Goal: Task Accomplishment & Management: Manage account settings

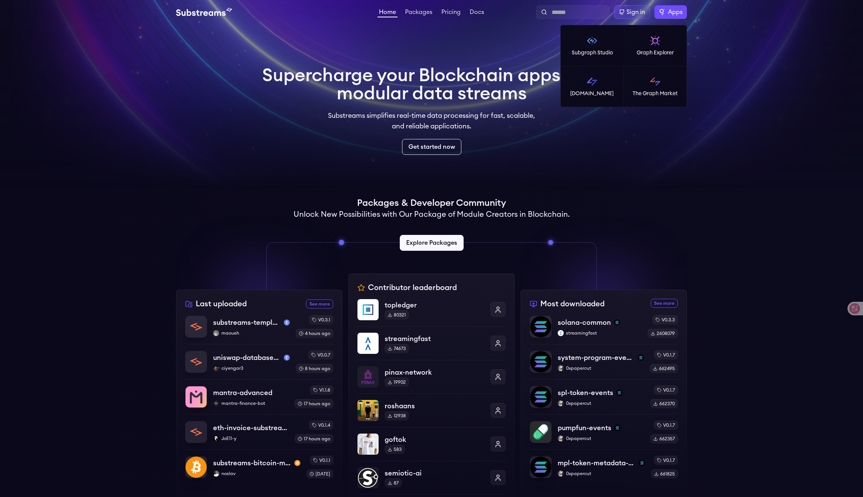
click at [668, 12] on span "Apps" at bounding box center [675, 12] width 14 height 9
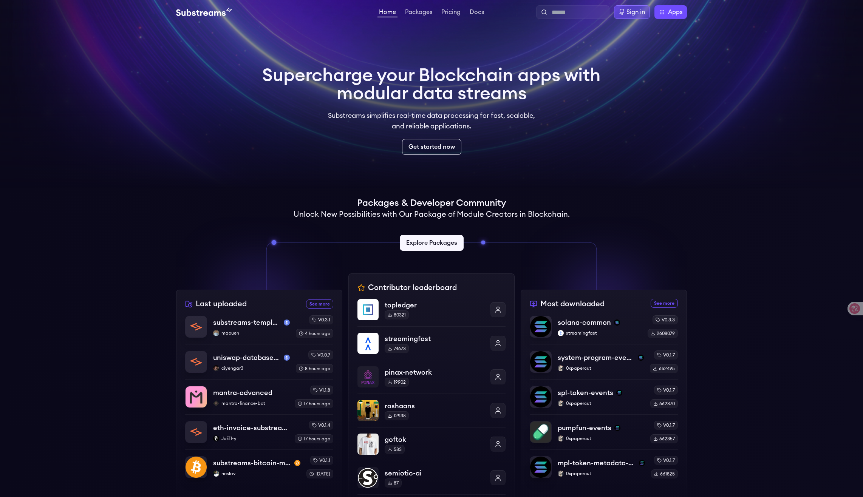
click at [625, 9] on div "Sign in" at bounding box center [632, 12] width 36 height 14
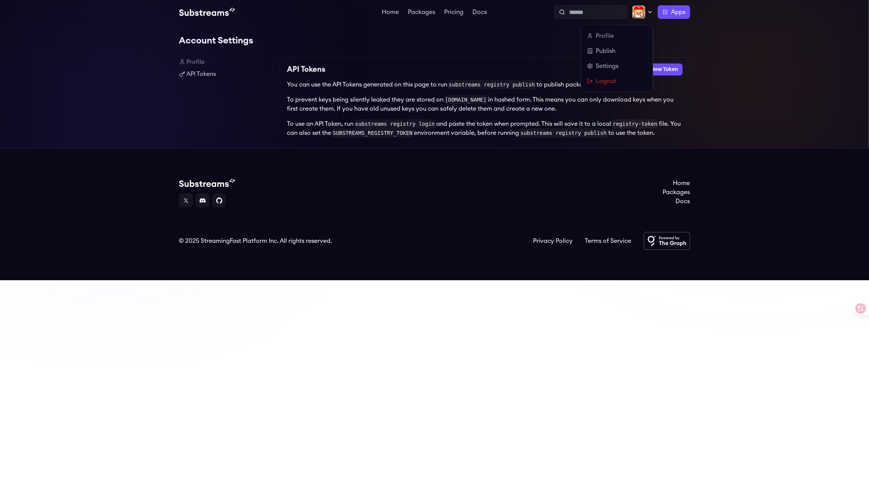
click at [639, 14] on img at bounding box center [639, 12] width 14 height 14
drag, startPoint x: 486, startPoint y: 45, endPoint x: 479, endPoint y: 45, distance: 7.6
click at [486, 45] on h1 "Account Settings" at bounding box center [434, 40] width 511 height 15
click at [189, 75] on link "API Tokens" at bounding box center [226, 74] width 94 height 9
click at [390, 14] on link "Home" at bounding box center [390, 13] width 20 height 8
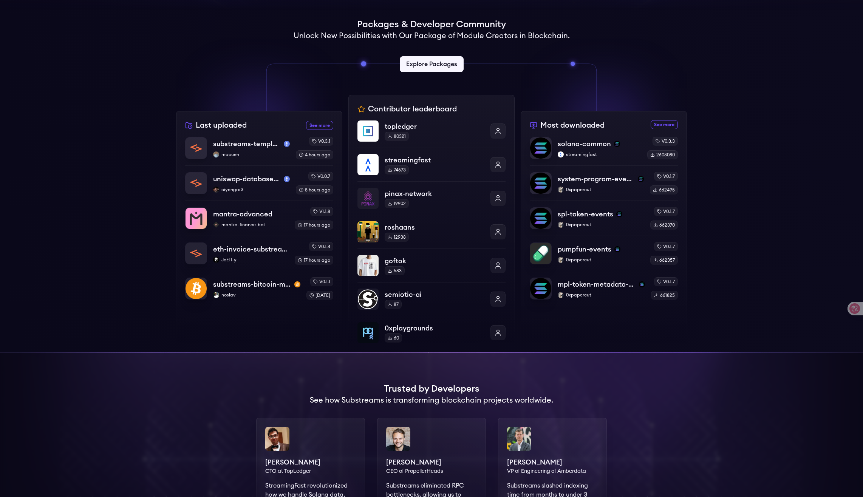
scroll to position [189, 0]
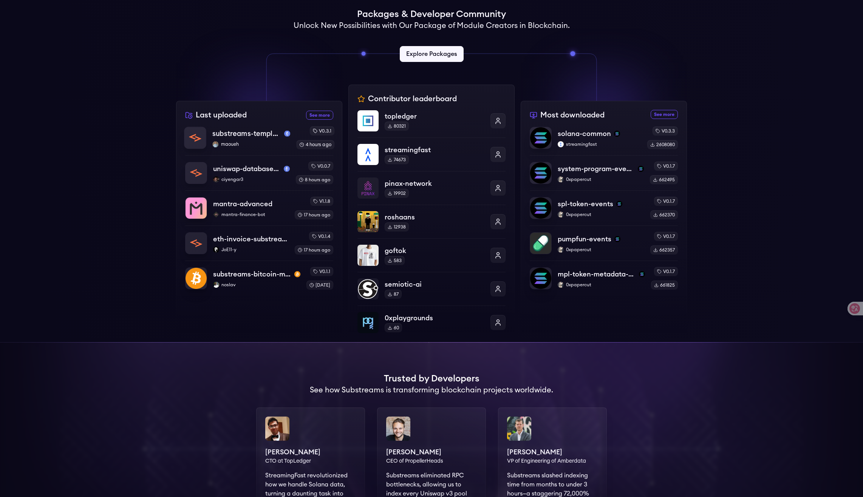
click at [241, 138] on p "substreams-template" at bounding box center [246, 133] width 69 height 11
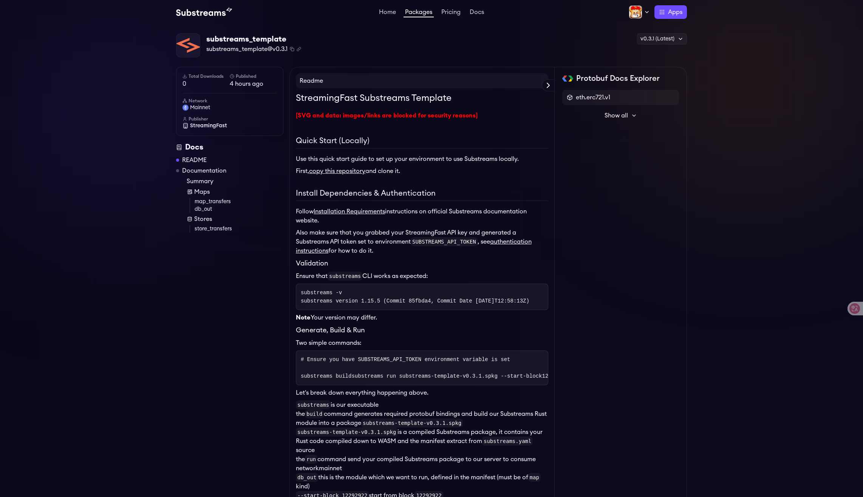
click at [470, 20] on div "Home Packages Pricing Docs Home Packages Pricing Docs Profile Publish Settings …" at bounding box center [431, 12] width 863 height 24
click at [478, 9] on link "Docs" at bounding box center [476, 13] width 17 height 8
click at [641, 11] on img at bounding box center [636, 12] width 14 height 14
click at [601, 63] on link "Settings" at bounding box center [614, 66] width 60 height 9
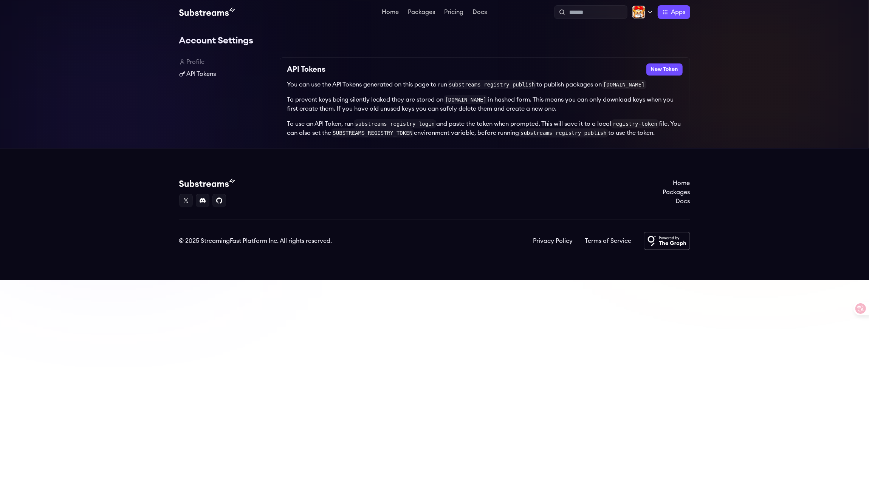
click at [193, 73] on link "API Tokens" at bounding box center [226, 74] width 94 height 9
click at [665, 70] on button "New Token" at bounding box center [664, 69] width 36 height 12
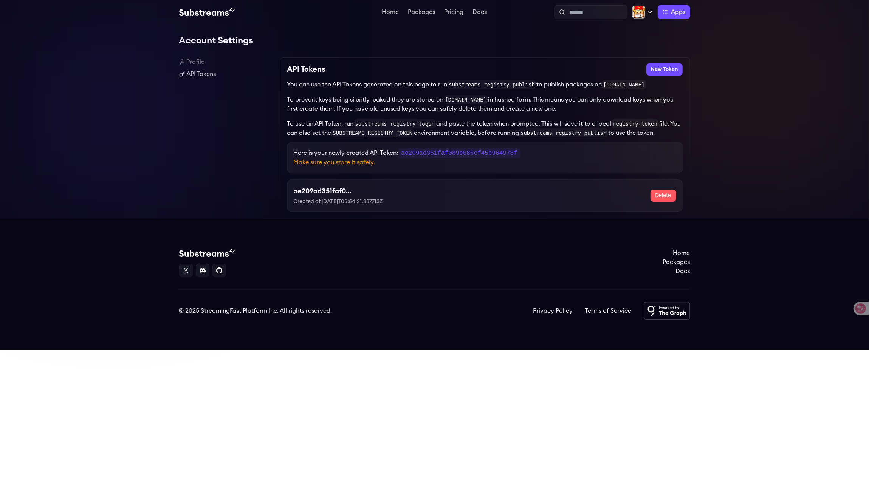
click at [342, 198] on p "Created at 2025-08-14T03:54:21.837713Z" at bounding box center [354, 202] width 121 height 8
click at [329, 207] on div "ae209ad351faf089e685cf45b964978f Created at 2025-08-14T03:54:21.837713Z Delete" at bounding box center [484, 195] width 395 height 32
click at [339, 202] on p "Created at 2025-08-14T03:54:21.837713Z" at bounding box center [354, 202] width 121 height 8
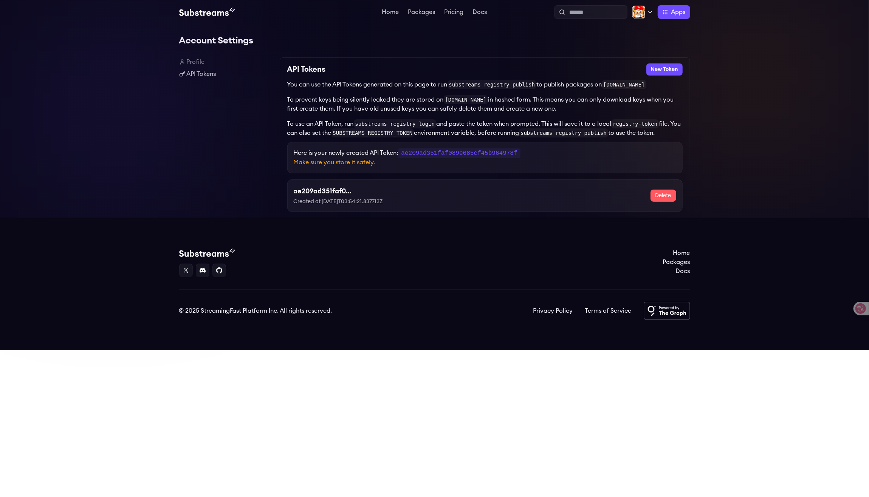
click at [206, 223] on footer "Home Packages Docs © 2025 StreamingFast Platform Inc. All rights reserved. Priv…" at bounding box center [434, 284] width 869 height 132
click at [397, 16] on link "Home" at bounding box center [390, 13] width 20 height 8
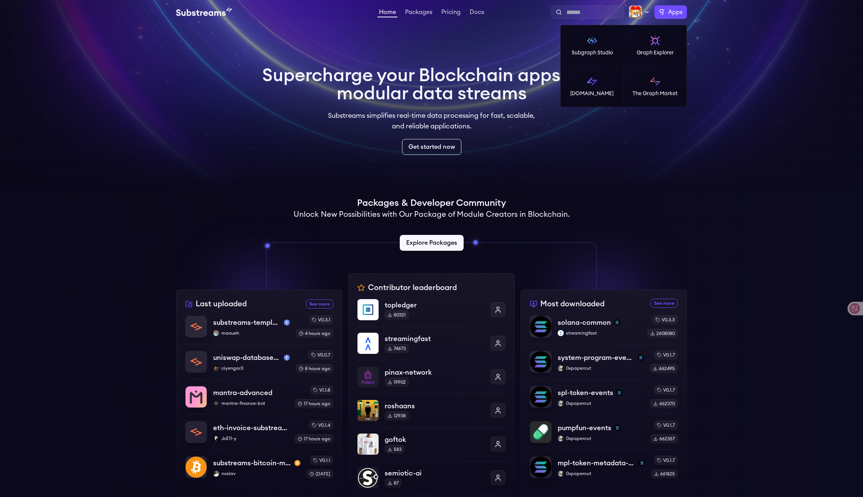
click at [681, 11] on span "Apps" at bounding box center [675, 12] width 14 height 9
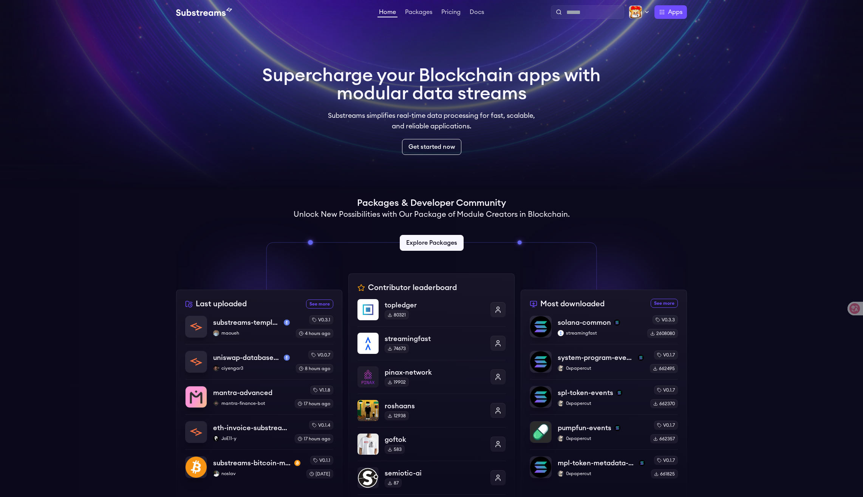
click at [486, 26] on video at bounding box center [431, 94] width 863 height 189
click at [454, 13] on link "Pricing" at bounding box center [451, 13] width 22 height 8
